Goal: Information Seeking & Learning: Find specific fact

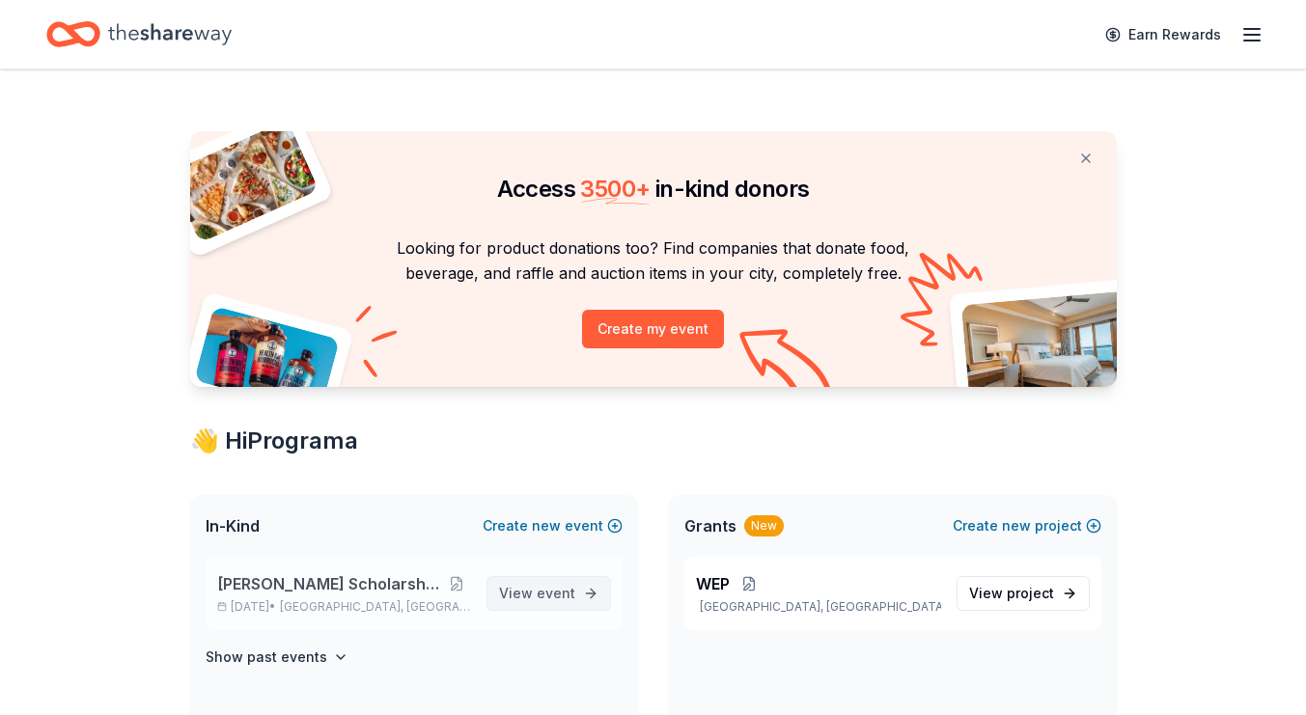
click at [512, 587] on span "View event" at bounding box center [537, 593] width 76 height 23
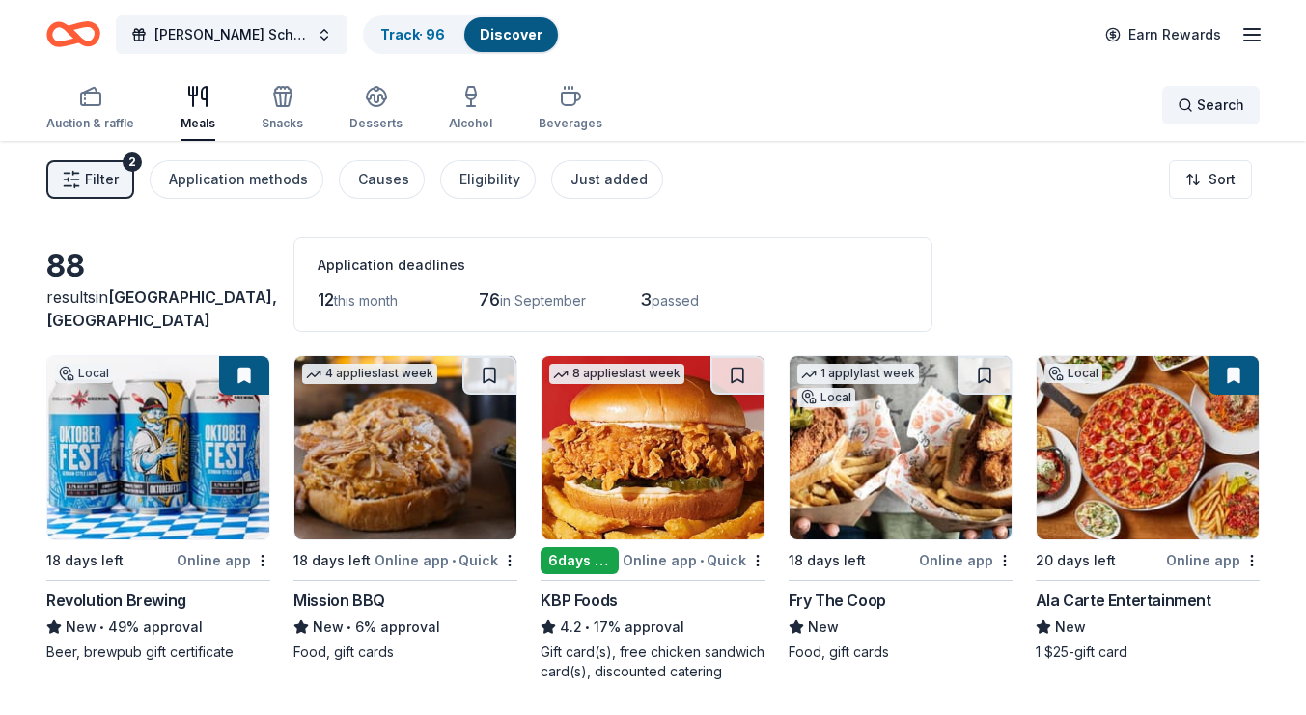
click at [1207, 101] on span "Search" at bounding box center [1220, 105] width 47 height 23
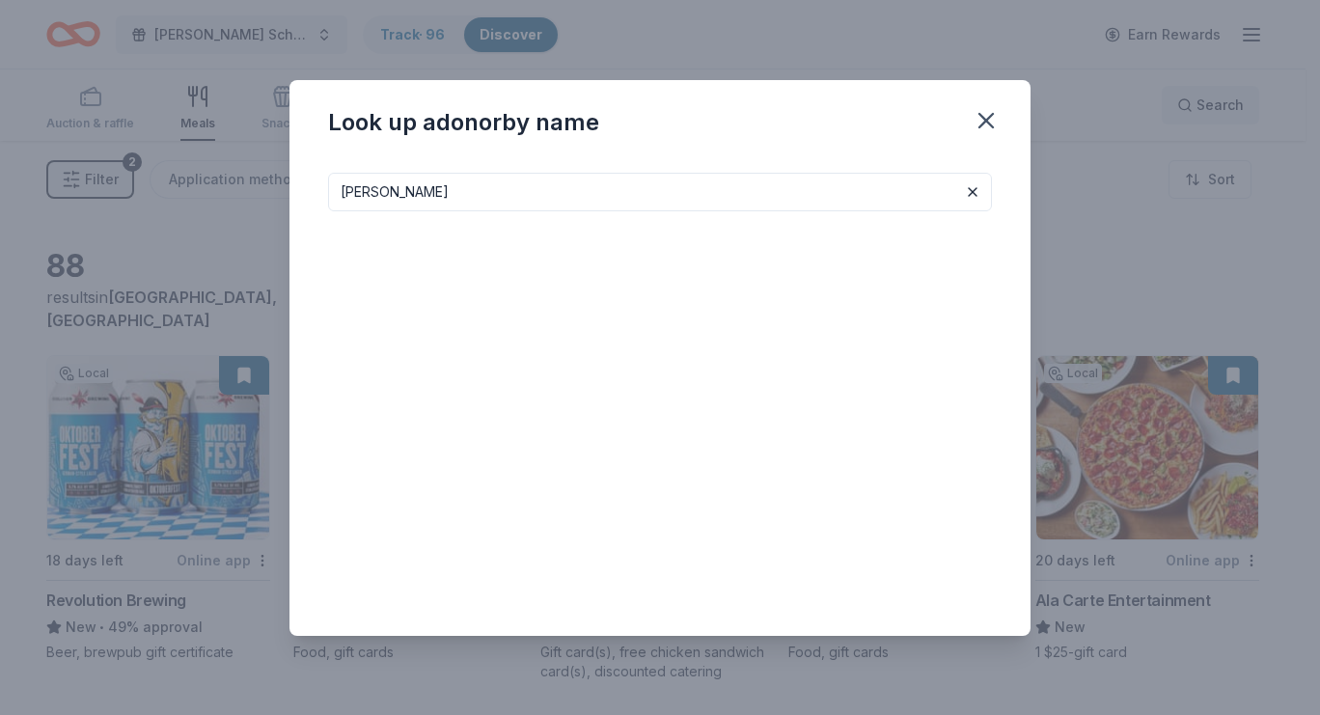
type input "[PERSON_NAME]"
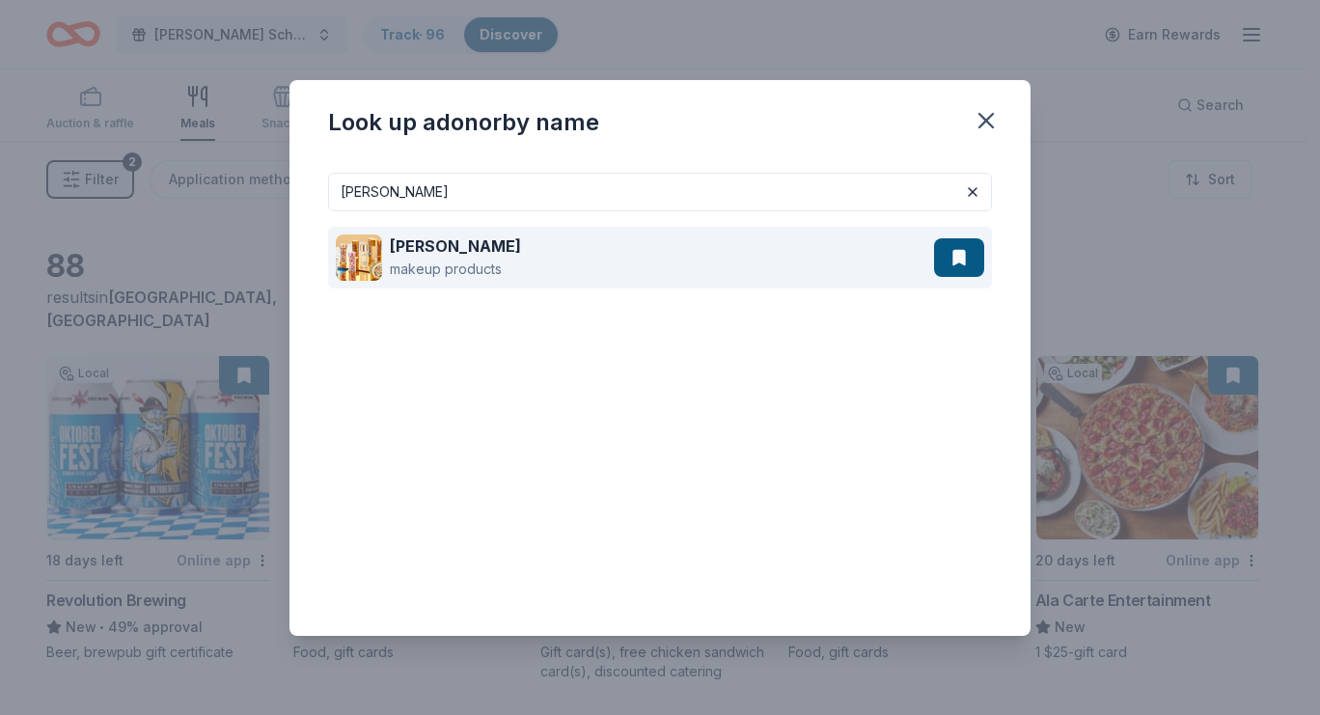
click at [648, 262] on div "[PERSON_NAME] makeup products" at bounding box center [635, 258] width 598 height 62
click at [953, 252] on button at bounding box center [959, 257] width 50 height 39
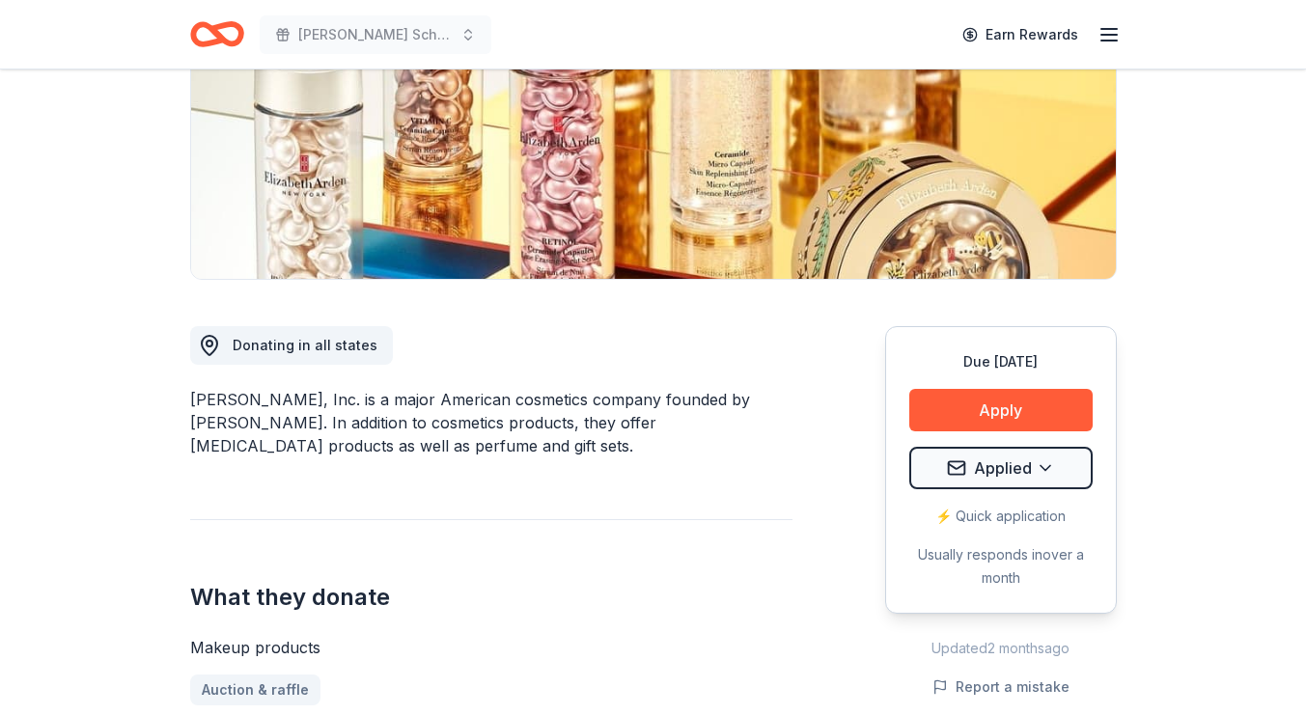
scroll to position [383, 0]
